Goal: Task Accomplishment & Management: Use online tool/utility

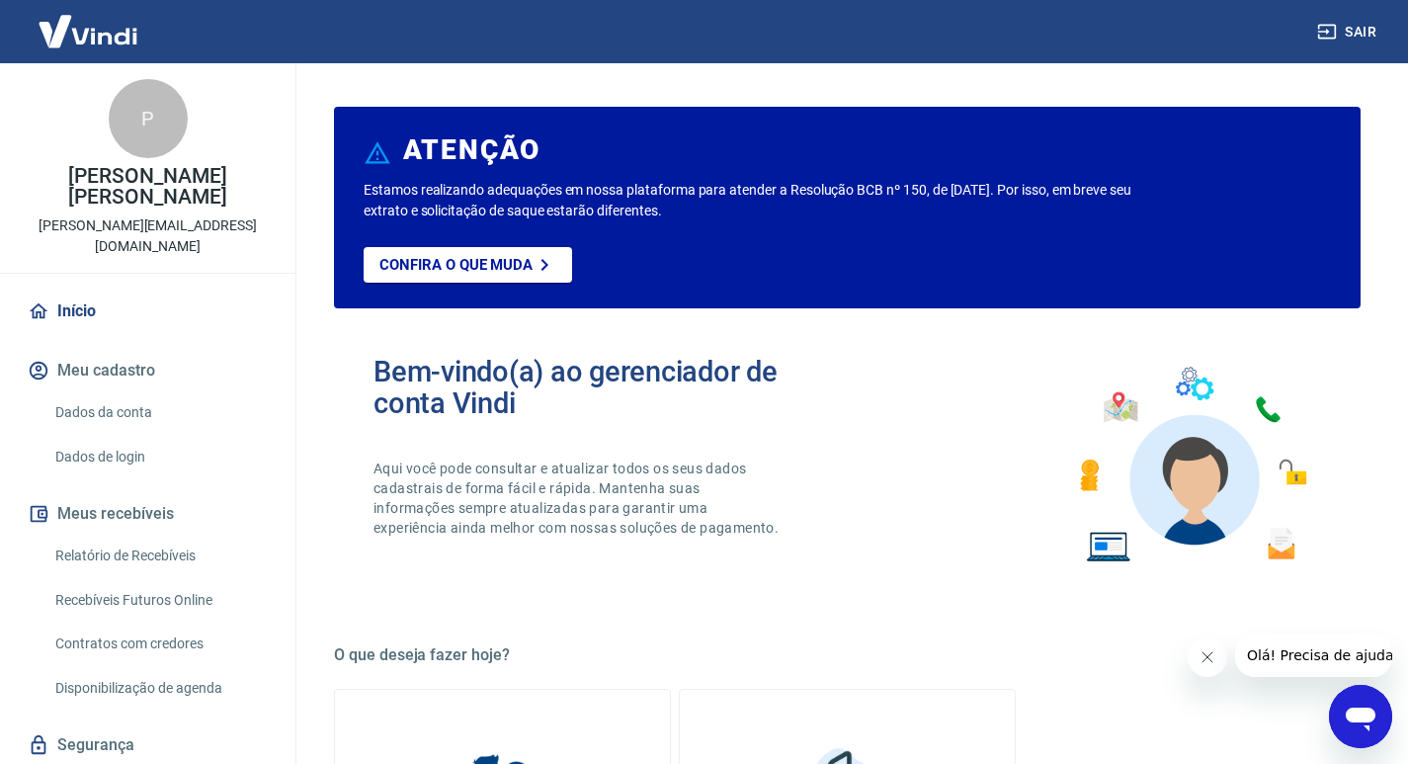
click at [163, 583] on link "Recebíveis Futuros Online" at bounding box center [159, 600] width 224 height 41
